Goal: Navigation & Orientation: Find specific page/section

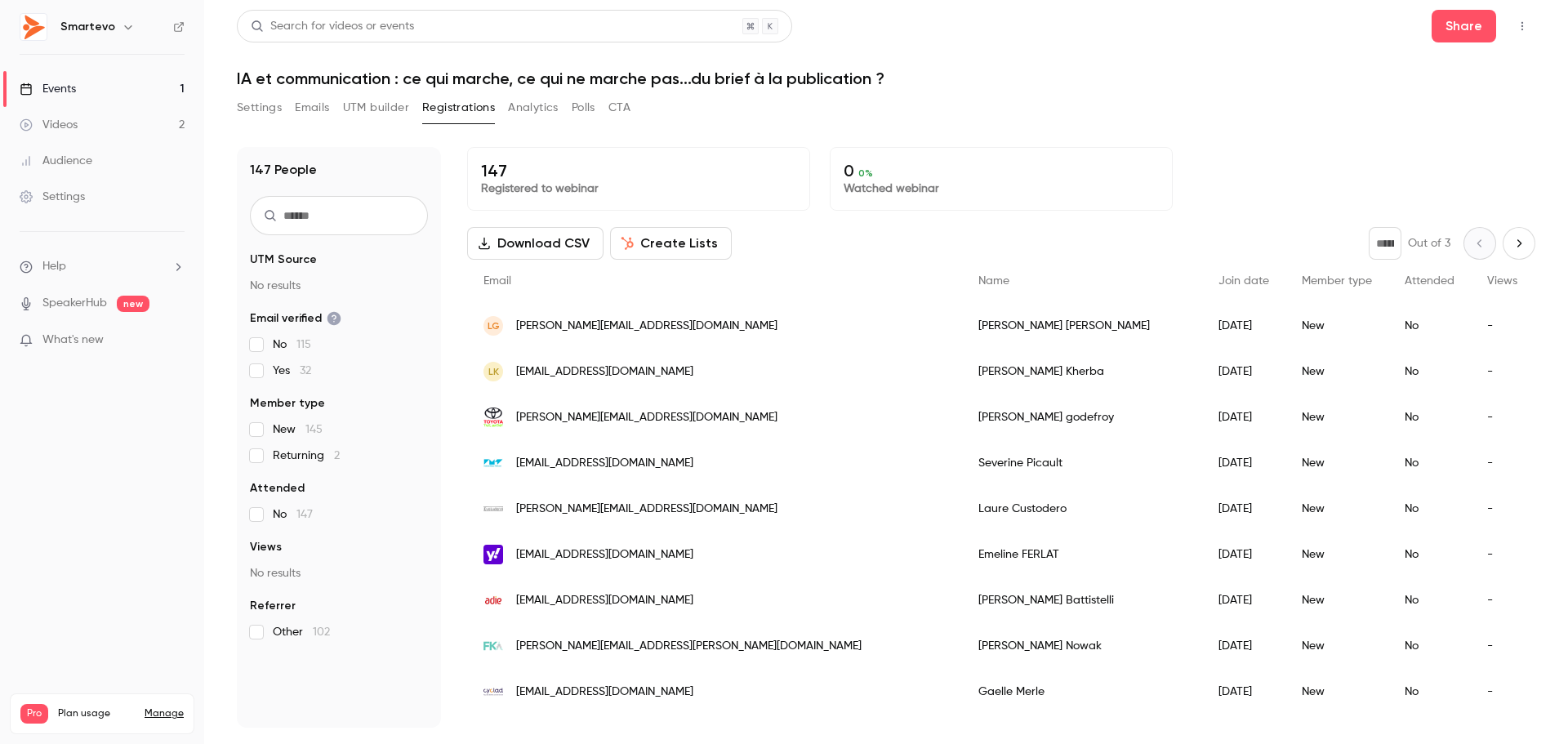
scroll to position [736, 0]
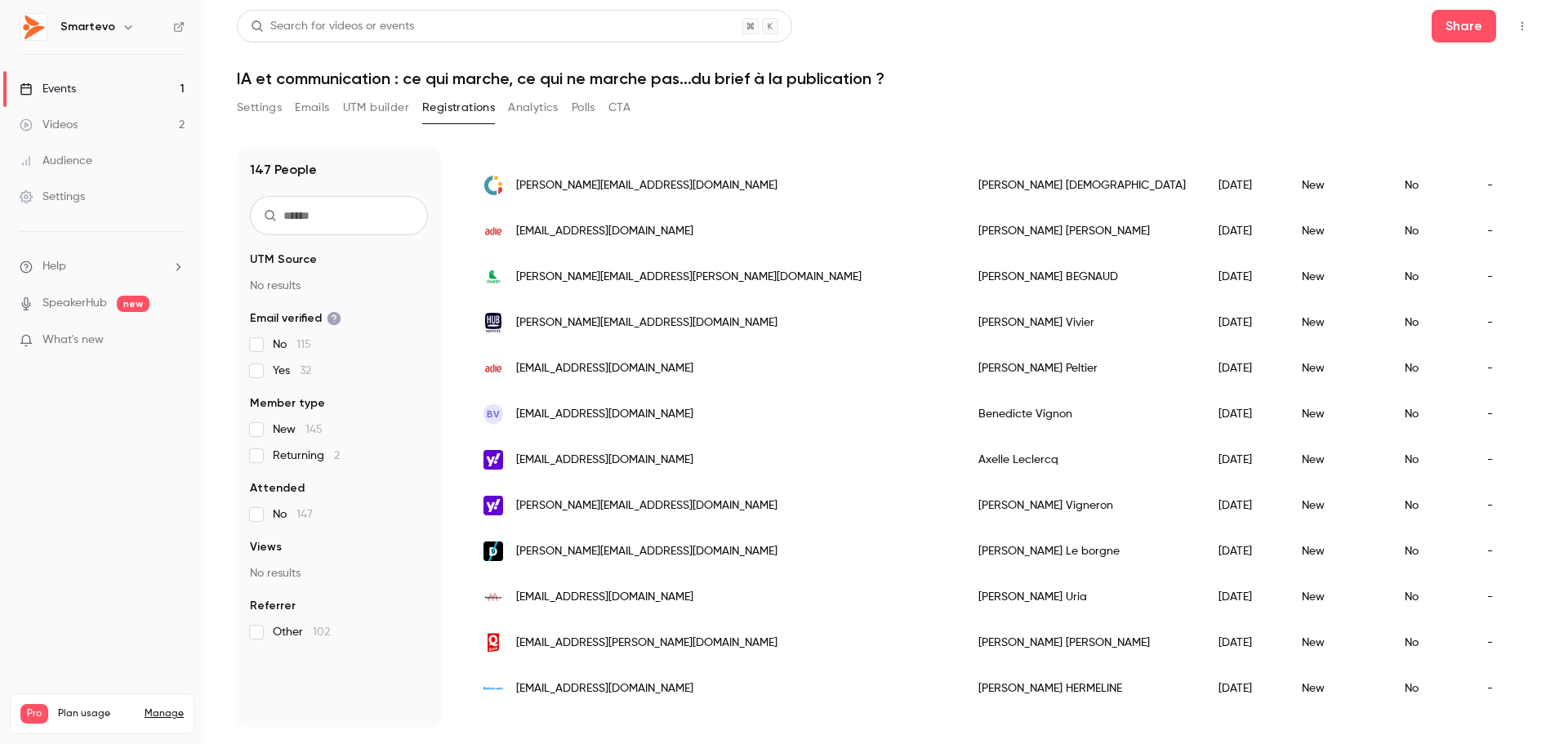
click at [108, 95] on link "Events 1" at bounding box center [102, 89] width 204 height 36
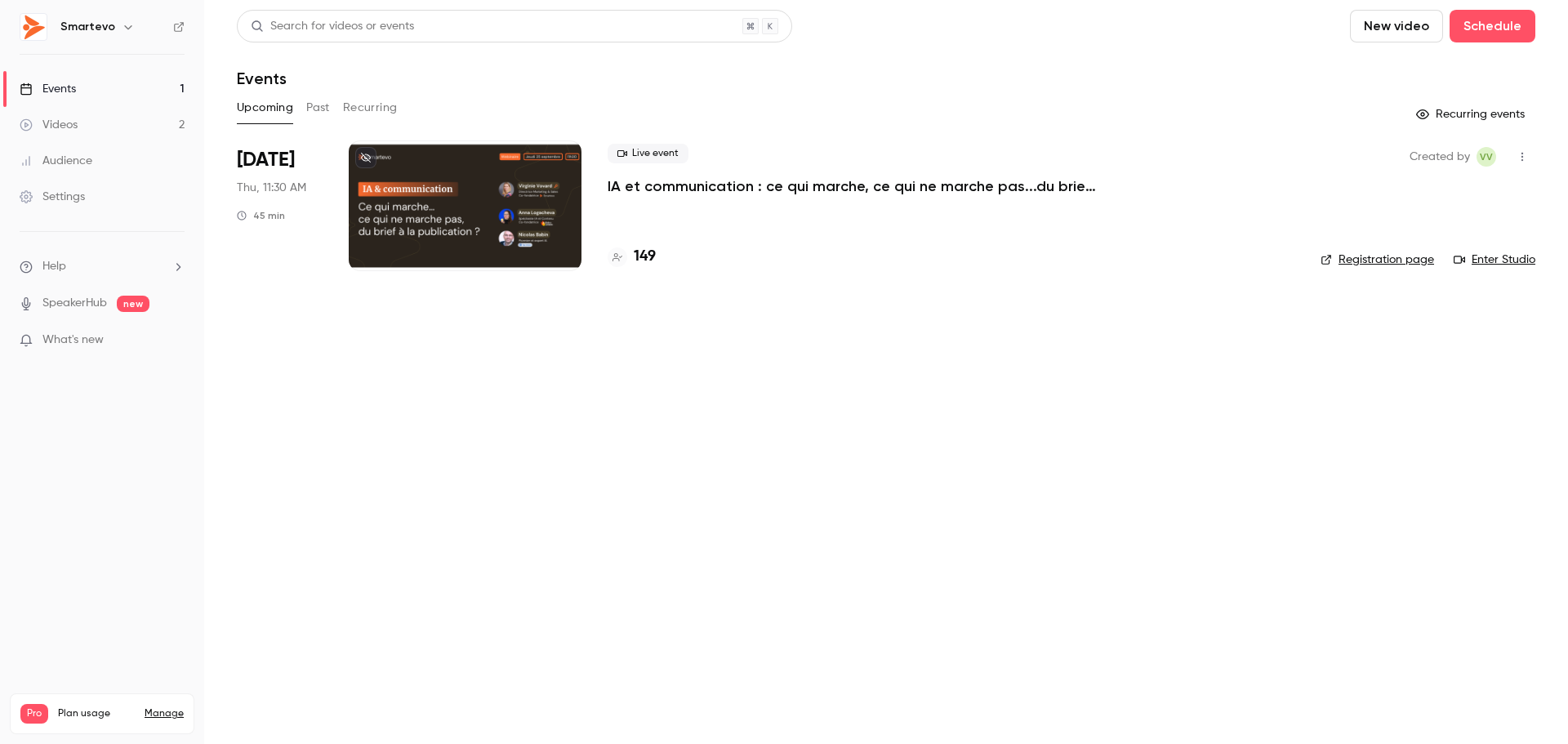
click at [468, 209] on div at bounding box center [465, 206] width 233 height 130
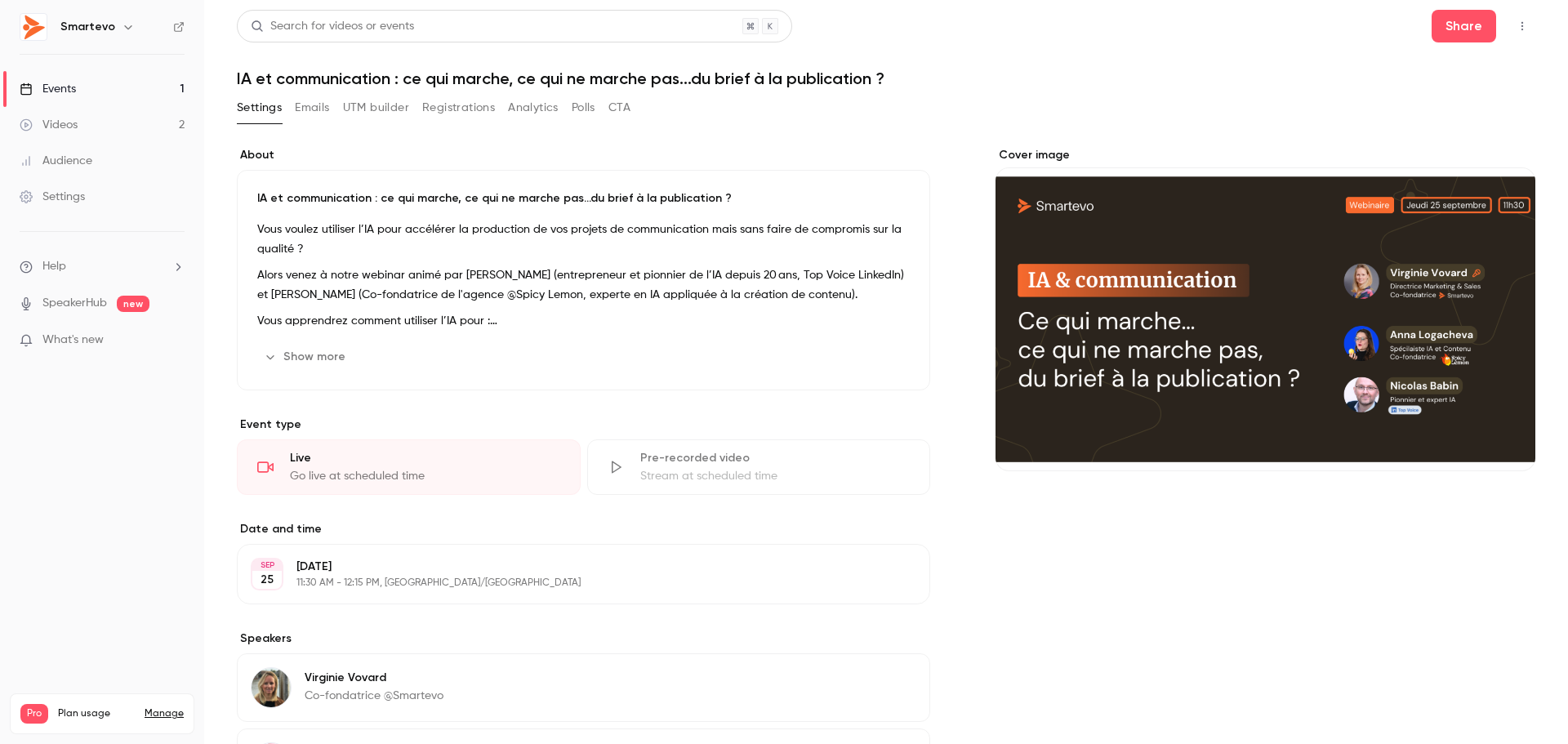
click at [1515, 30] on icon "button" at bounding box center [1521, 25] width 13 height 11
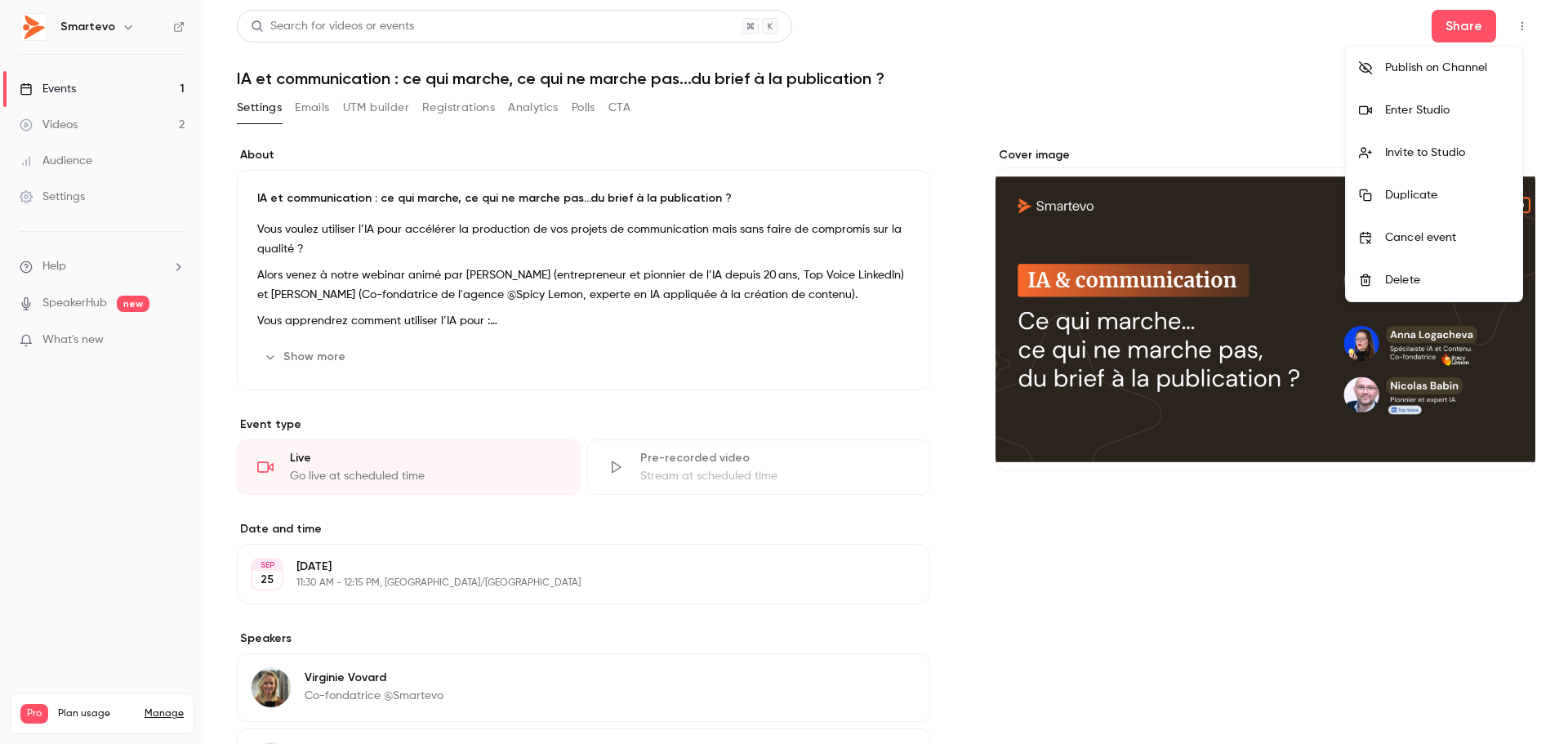
click at [1447, 110] on div "Enter Studio" at bounding box center [1447, 110] width 125 height 16
